Goal: Transaction & Acquisition: Purchase product/service

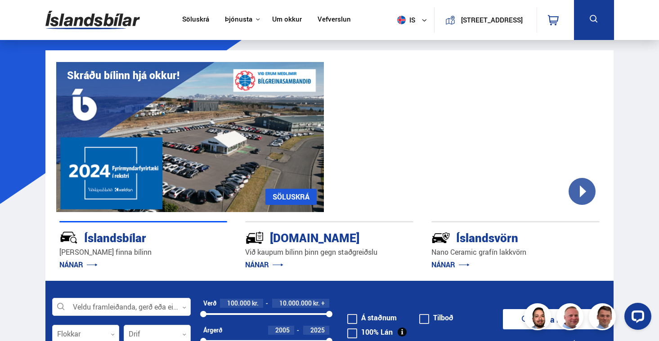
click at [273, 19] on link "Um okkur" at bounding box center [287, 19] width 30 height 9
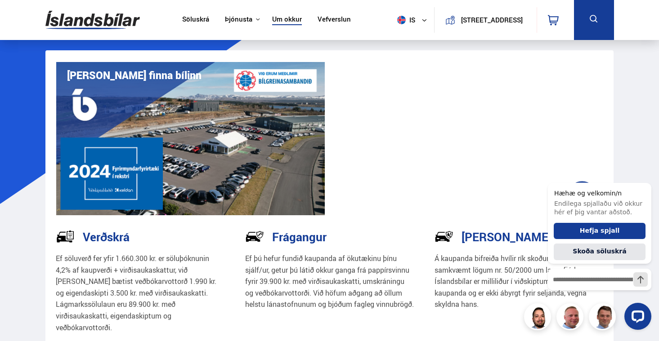
click at [184, 20] on link "Söluskrá" at bounding box center [195, 19] width 27 height 9
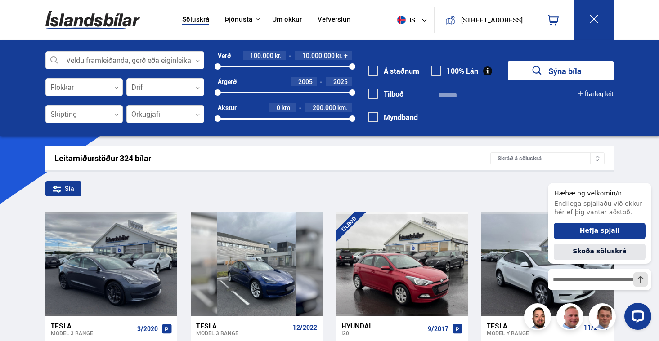
click at [156, 116] on div at bounding box center [165, 115] width 78 height 18
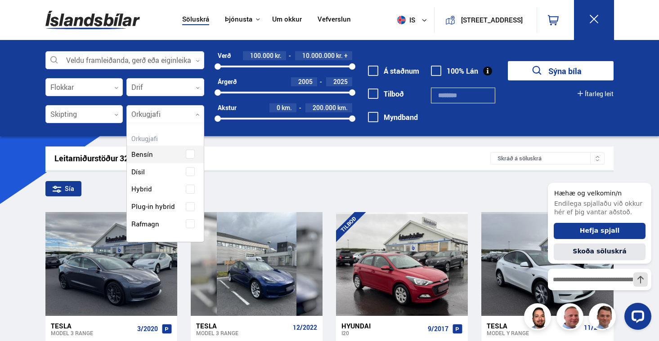
scroll to position [116, 77]
click at [190, 224] on div "Bensín Dísil Hybrid Plug-in hybrid Rafmagn" at bounding box center [165, 182] width 77 height 101
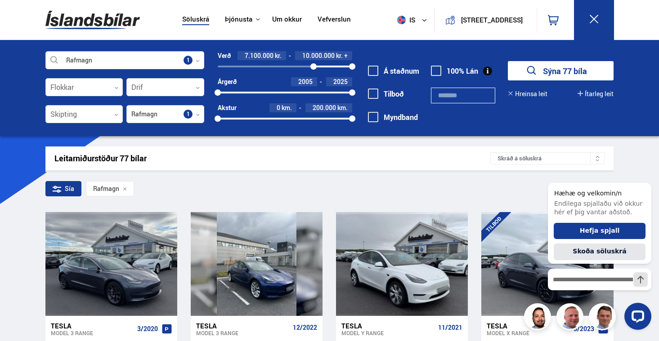
drag, startPoint x: 218, startPoint y: 65, endPoint x: 313, endPoint y: 65, distance: 95.3
click at [313, 65] on div at bounding box center [313, 66] width 6 height 6
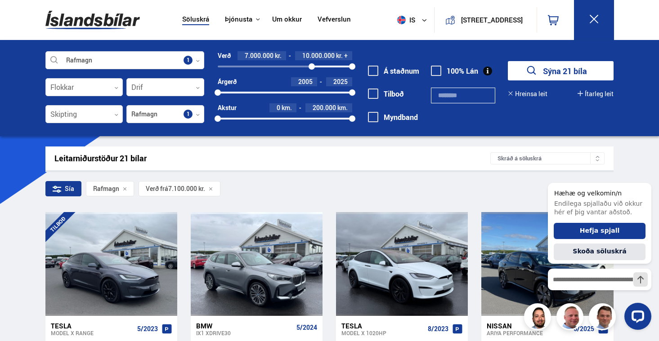
click at [312, 65] on div at bounding box center [311, 66] width 6 height 6
drag, startPoint x: 352, startPoint y: 66, endPoint x: 332, endPoint y: 65, distance: 20.2
click at [332, 65] on div at bounding box center [332, 66] width 6 height 6
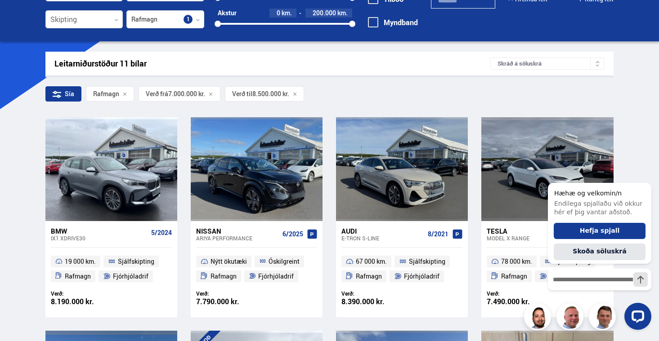
scroll to position [72, 0]
